Goal: Navigation & Orientation: Find specific page/section

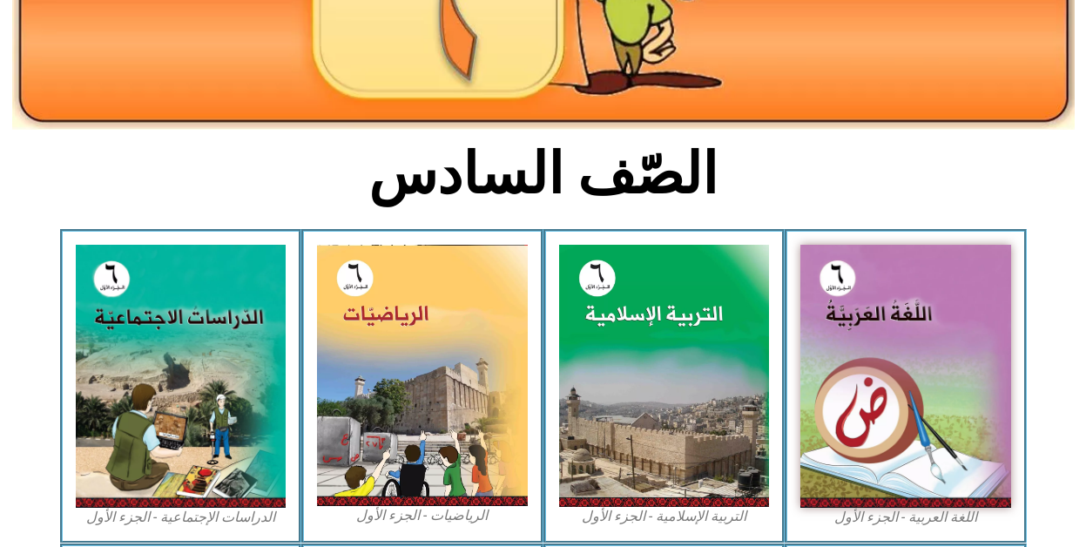
scroll to position [348, 0]
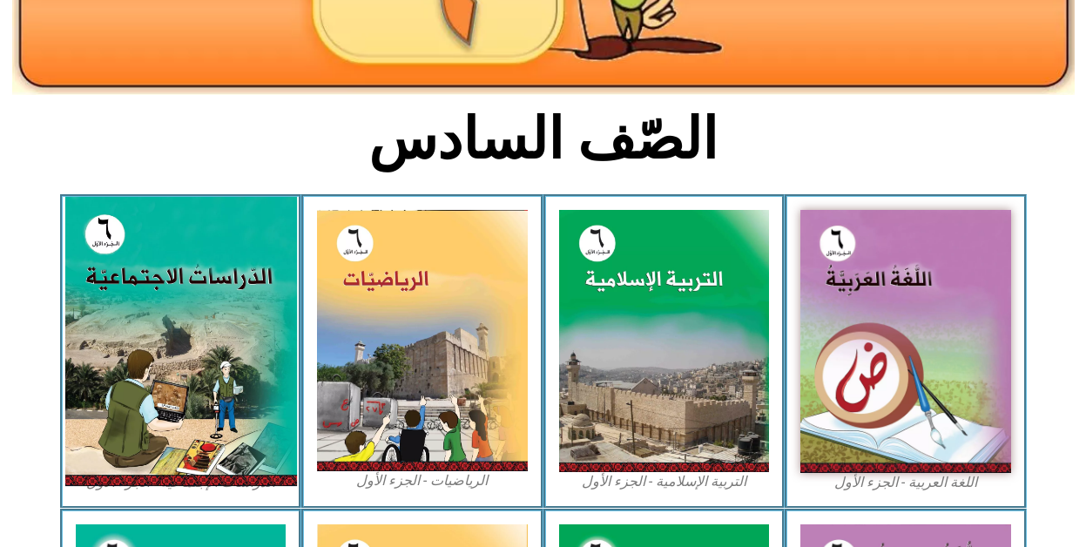
click at [183, 308] on img at bounding box center [180, 341] width 232 height 289
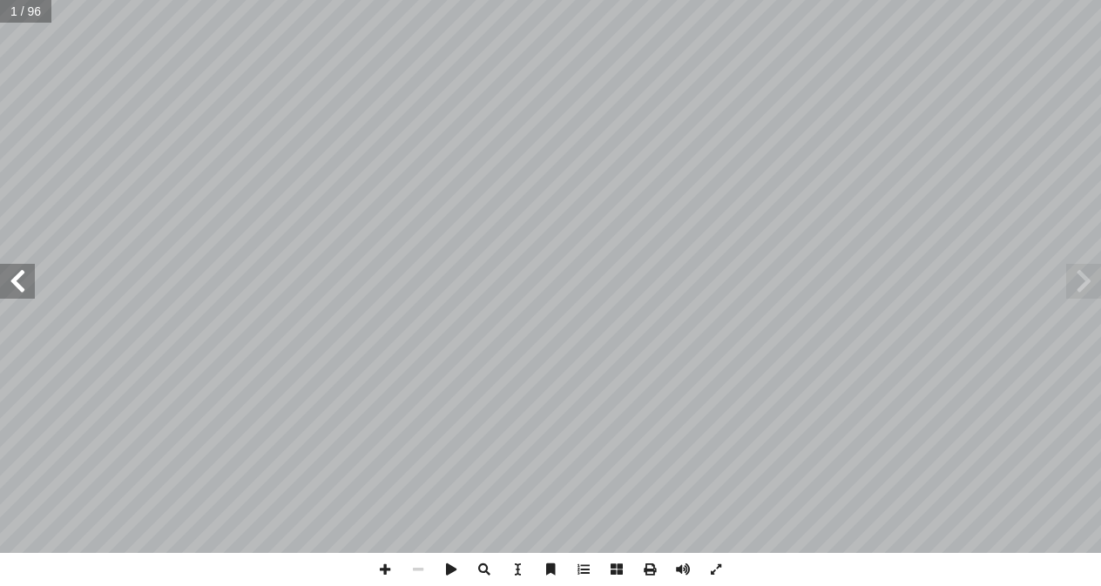
click at [16, 277] on span at bounding box center [17, 281] width 35 height 35
click at [11, 269] on span at bounding box center [17, 281] width 35 height 35
click at [10, 269] on span at bounding box center [17, 281] width 35 height 35
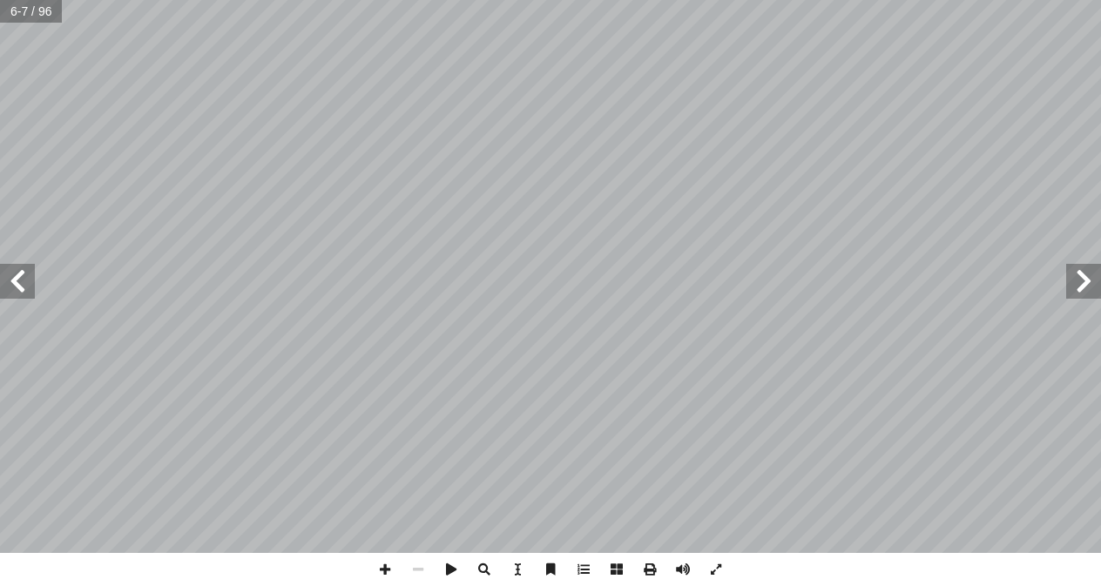
click at [10, 269] on span at bounding box center [17, 281] width 35 height 35
click at [14, 272] on span at bounding box center [17, 281] width 35 height 35
click at [22, 294] on span at bounding box center [17, 281] width 35 height 35
click at [390, 570] on span at bounding box center [385, 569] width 33 height 33
